Goal: Information Seeking & Learning: Compare options

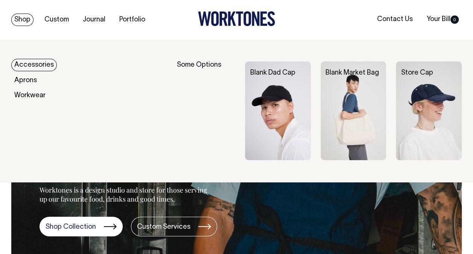
click at [25, 17] on link "Shop" at bounding box center [22, 20] width 22 height 12
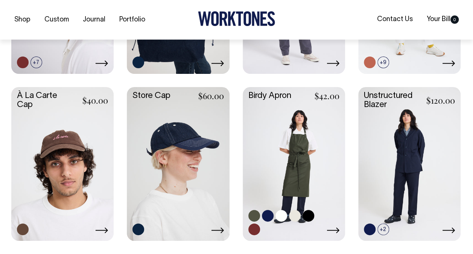
scroll to position [301, 0]
click at [410, 138] on link at bounding box center [409, 163] width 102 height 152
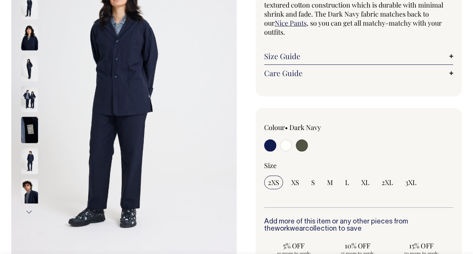
scroll to position [113, 0]
click at [288, 144] on input "radio" at bounding box center [286, 145] width 12 height 12
radio input "true"
select select "Off-White"
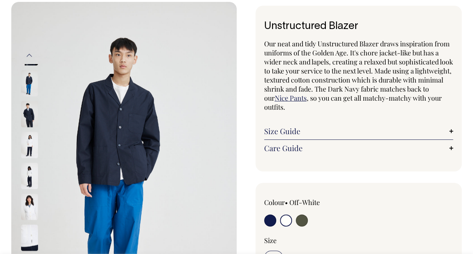
scroll to position [38, 0]
click at [300, 222] on input "radio" at bounding box center [302, 220] width 12 height 12
radio input "true"
select select "Olive"
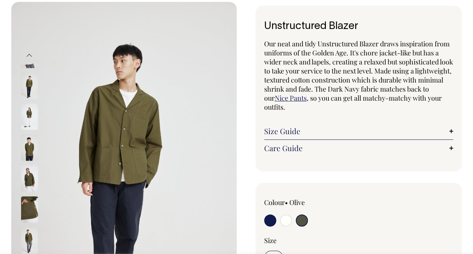
click at [266, 223] on input "radio" at bounding box center [270, 220] width 12 height 12
radio input "true"
select select "Dark Navy"
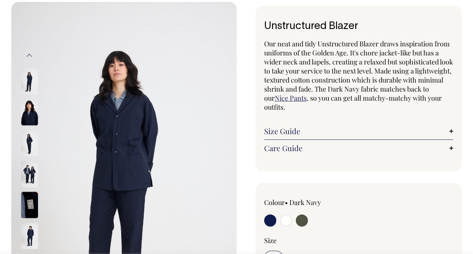
click at [281, 223] on input "radio" at bounding box center [286, 220] width 12 height 12
radio input "true"
select select "Off-White"
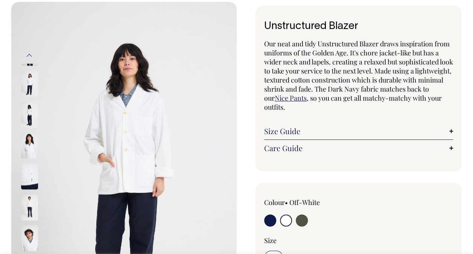
click at [266, 224] on input "radio" at bounding box center [270, 220] width 12 height 12
radio input "true"
select select "Dark Navy"
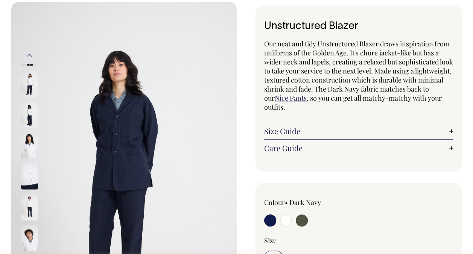
click at [268, 220] on input "radio" at bounding box center [270, 220] width 12 height 12
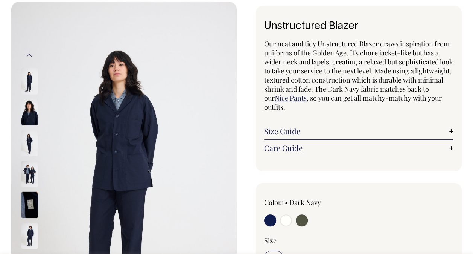
click at [304, 216] on input "radio" at bounding box center [302, 220] width 12 height 12
radio input "true"
select select "Olive"
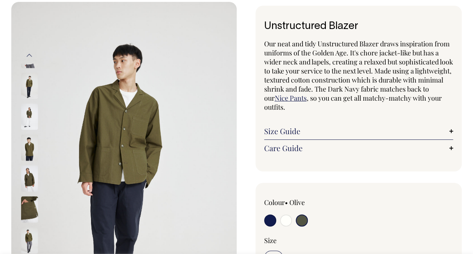
click at [283, 222] on input "radio" at bounding box center [286, 220] width 12 height 12
radio input "true"
select select "Off-White"
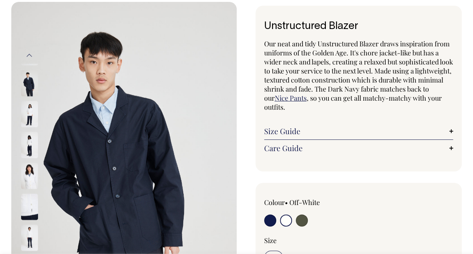
click at [286, 221] on input "radio" at bounding box center [286, 220] width 12 height 12
click at [26, 171] on img at bounding box center [29, 175] width 17 height 26
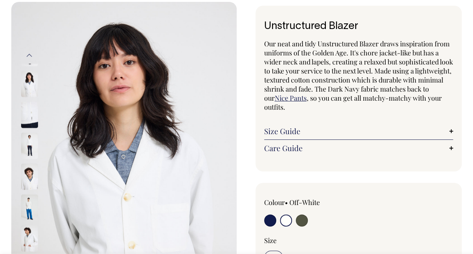
click at [27, 140] on img at bounding box center [29, 145] width 17 height 26
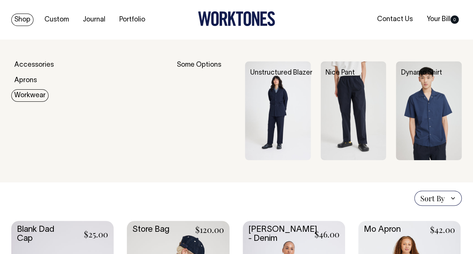
click at [30, 96] on link "Workwear" at bounding box center [29, 95] width 37 height 12
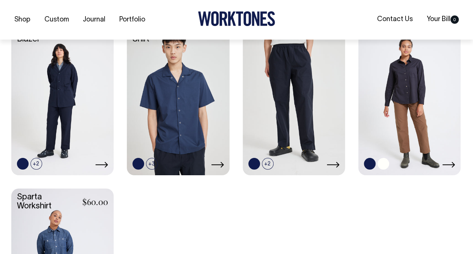
scroll to position [226, 0]
click at [406, 119] on link at bounding box center [409, 97] width 102 height 152
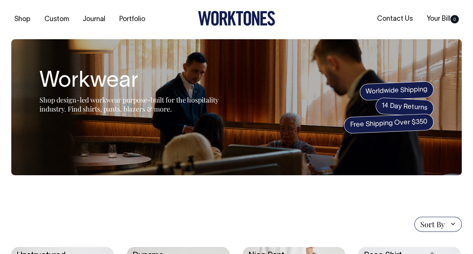
scroll to position [0, 0]
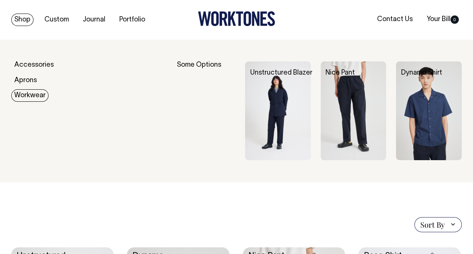
click at [31, 98] on link "Workwear" at bounding box center [29, 95] width 37 height 12
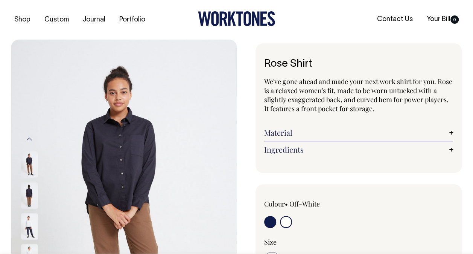
click at [284, 224] on input "radio" at bounding box center [286, 222] width 12 height 12
click at [27, 222] on img at bounding box center [29, 226] width 17 height 26
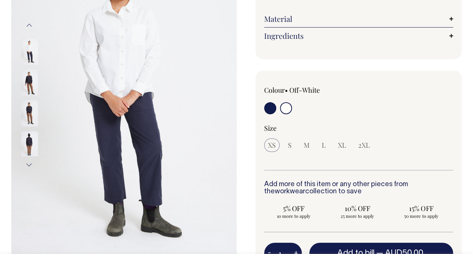
scroll to position [43, 0]
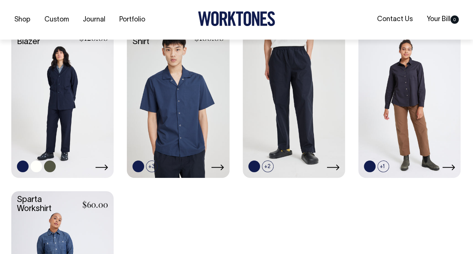
click at [73, 84] on link at bounding box center [62, 100] width 102 height 152
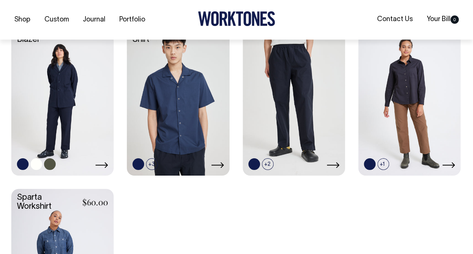
scroll to position [225, 0]
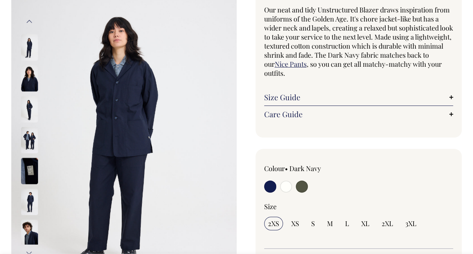
scroll to position [113, 0]
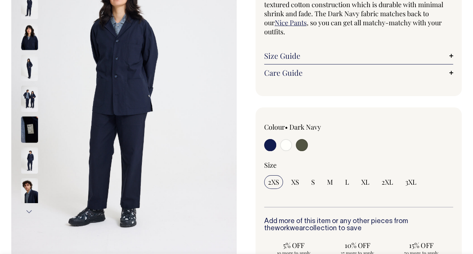
click at [287, 145] on input "radio" at bounding box center [286, 145] width 12 height 12
radio input "true"
select select "Off-White"
